Goal: Check status: Check status

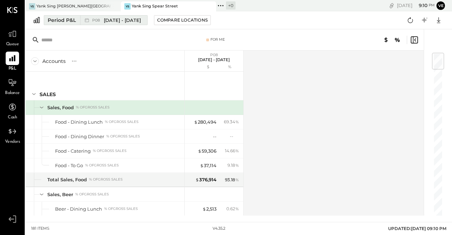
click at [141, 21] on span "[DATE] - [DATE]" at bounding box center [122, 20] width 37 height 7
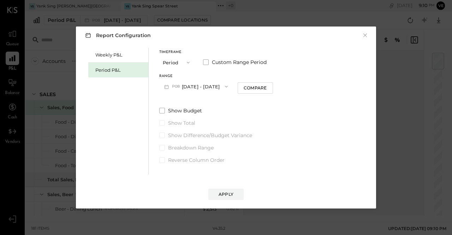
click at [229, 85] on icon "button" at bounding box center [226, 87] width 6 height 6
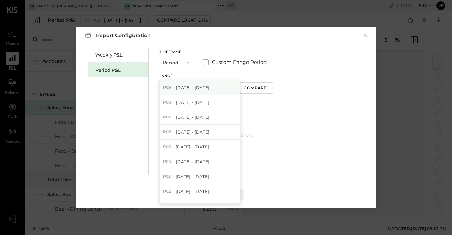
click at [209, 86] on span "[DATE] - [DATE]" at bounding box center [193, 87] width 34 height 6
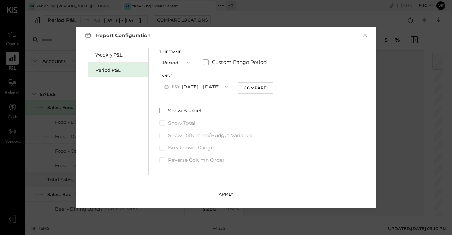
click at [219, 196] on div "Apply" at bounding box center [225, 194] width 15 height 6
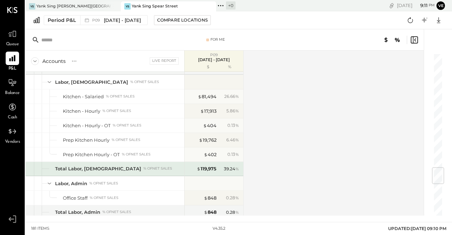
scroll to position [964, 0]
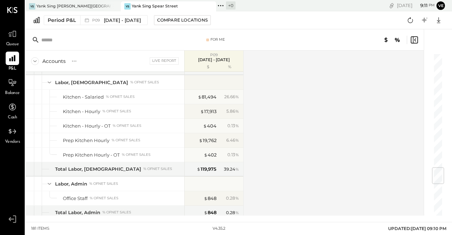
click at [195, 6] on div at bounding box center [203, 6] width 25 height 10
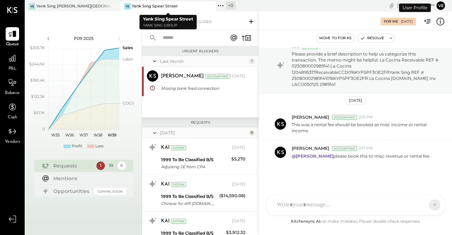
scroll to position [485, 0]
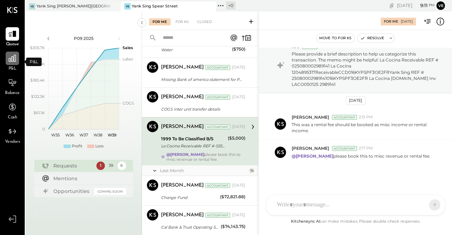
click at [10, 56] on icon at bounding box center [12, 58] width 9 height 9
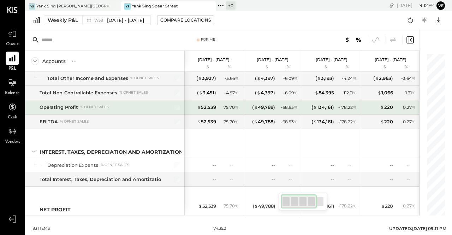
scroll to position [2330, 0]
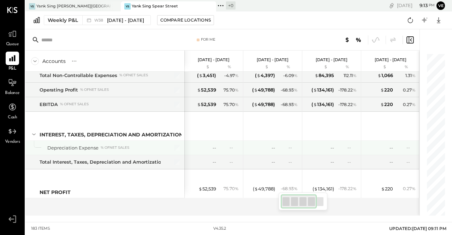
click at [341, 152] on div "-- --" at bounding box center [332, 147] width 53 height 14
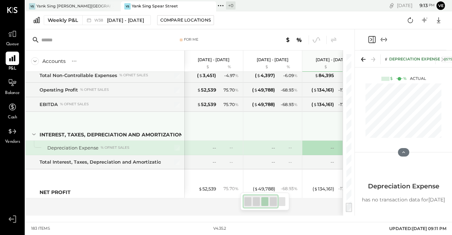
click at [324, 133] on div at bounding box center [332, 125] width 53 height 26
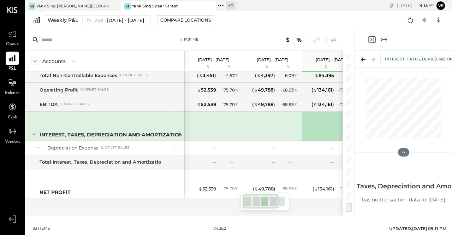
click at [316, 142] on div "-- --" at bounding box center [332, 147] width 53 height 14
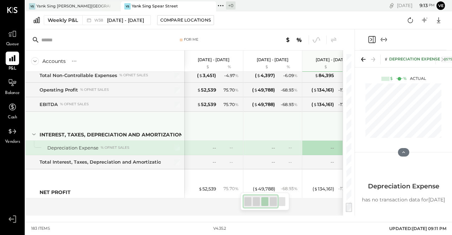
click at [315, 120] on div at bounding box center [332, 125] width 53 height 26
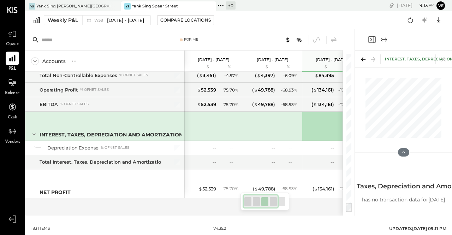
click at [353, 79] on div "For Me Accounts S % GL [DATE] - [DATE] $ % [DATE] - [DATE] $ % [DATE] - [DATE] …" at bounding box center [189, 122] width 329 height 186
click at [354, 80] on div at bounding box center [354, 122] width 2 height 186
click at [369, 42] on icon "Close panel" at bounding box center [371, 39] width 8 height 8
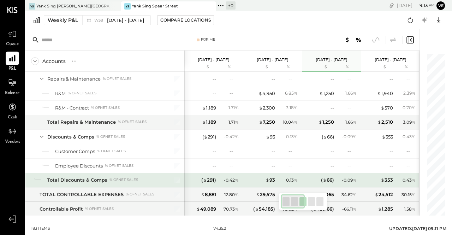
scroll to position [1922, 0]
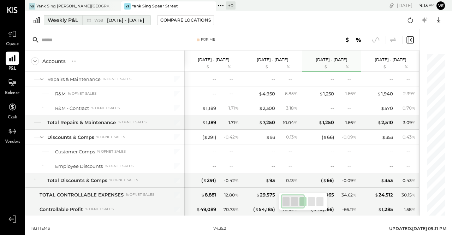
click at [107, 22] on span "[DATE] - [DATE]" at bounding box center [125, 20] width 37 height 7
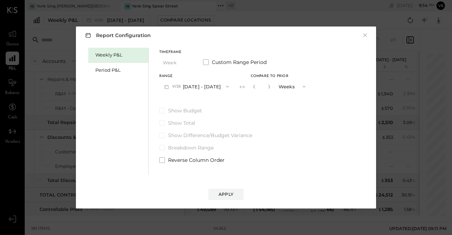
click at [224, 84] on icon "button" at bounding box center [227, 87] width 6 height 6
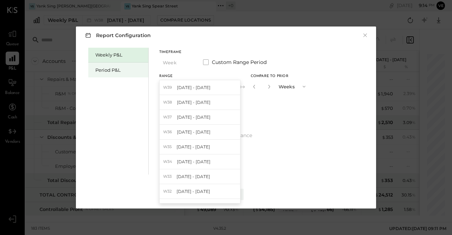
click at [116, 70] on div "Period P&L" at bounding box center [119, 70] width 49 height 7
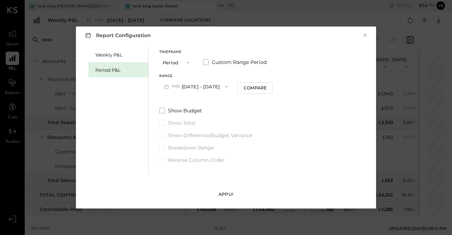
click at [231, 193] on div "Apply" at bounding box center [225, 194] width 15 height 6
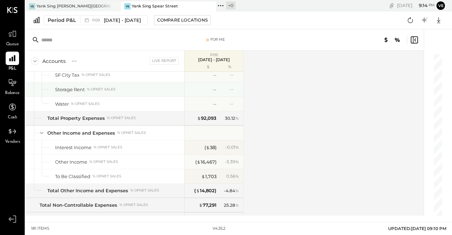
scroll to position [2301, 0]
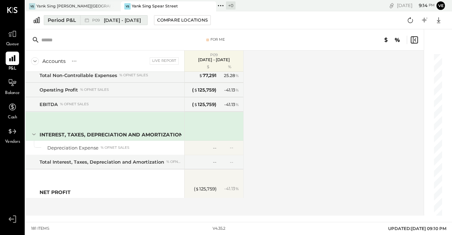
click at [76, 21] on button "Period P&L P09 [DATE] - [DATE]" at bounding box center [96, 20] width 104 height 10
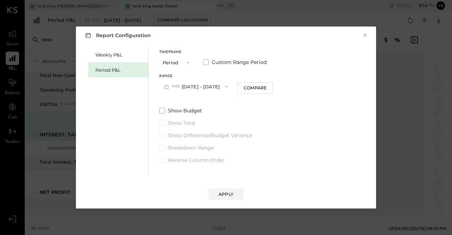
click at [183, 61] on span "button" at bounding box center [186, 63] width 9 height 6
click at [167, 89] on span "YTD" at bounding box center [168, 87] width 7 height 5
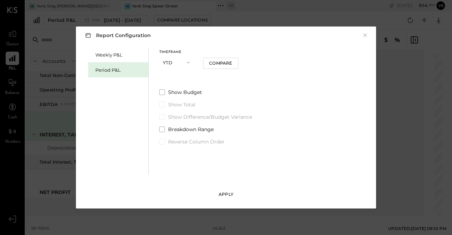
click at [219, 193] on div "Apply" at bounding box center [225, 194] width 15 height 6
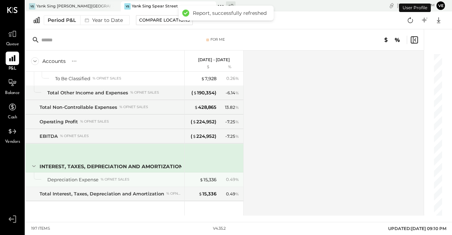
scroll to position [2533, 0]
